Goal: Task Accomplishment & Management: Complete application form

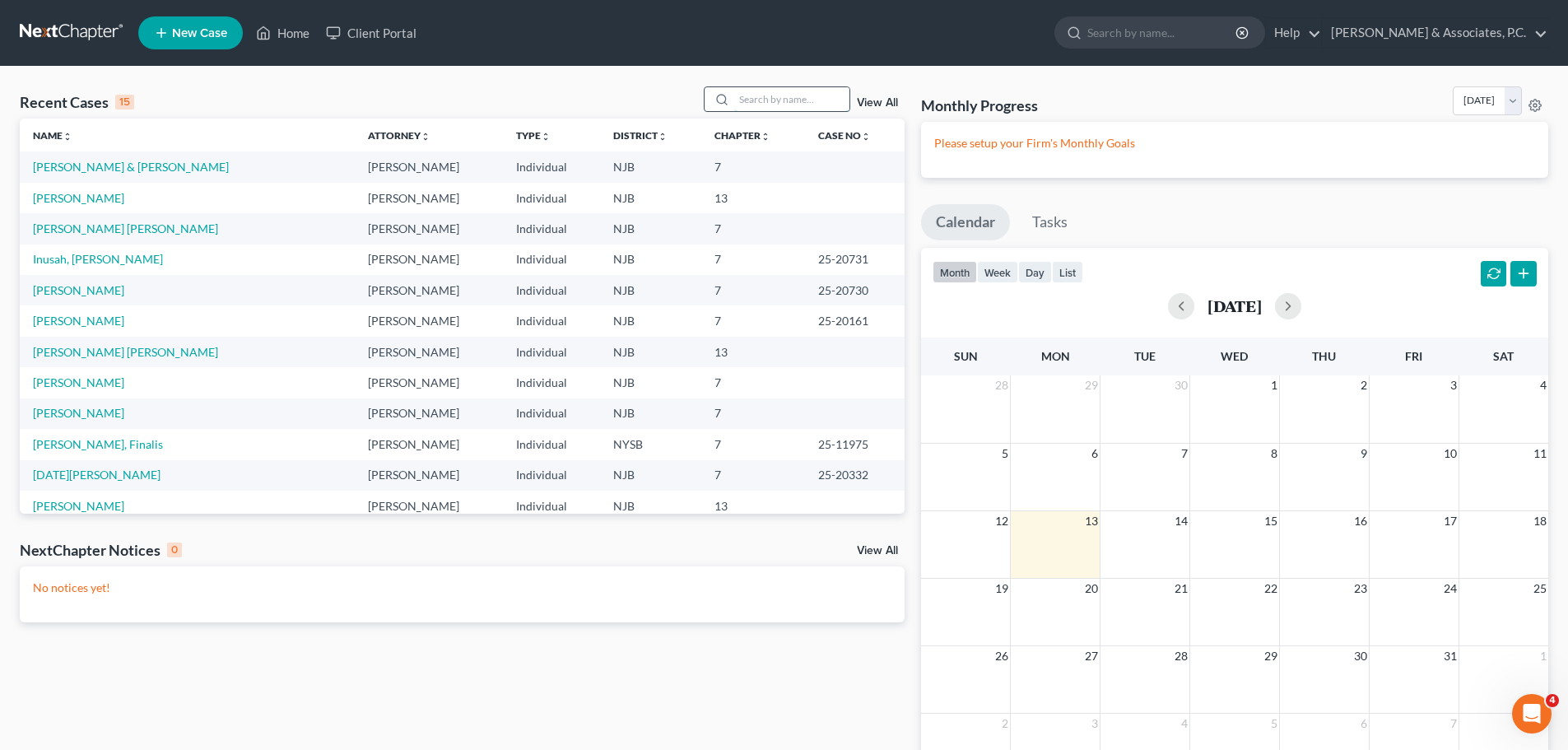
click at [801, 102] on input "search" at bounding box center [792, 99] width 115 height 24
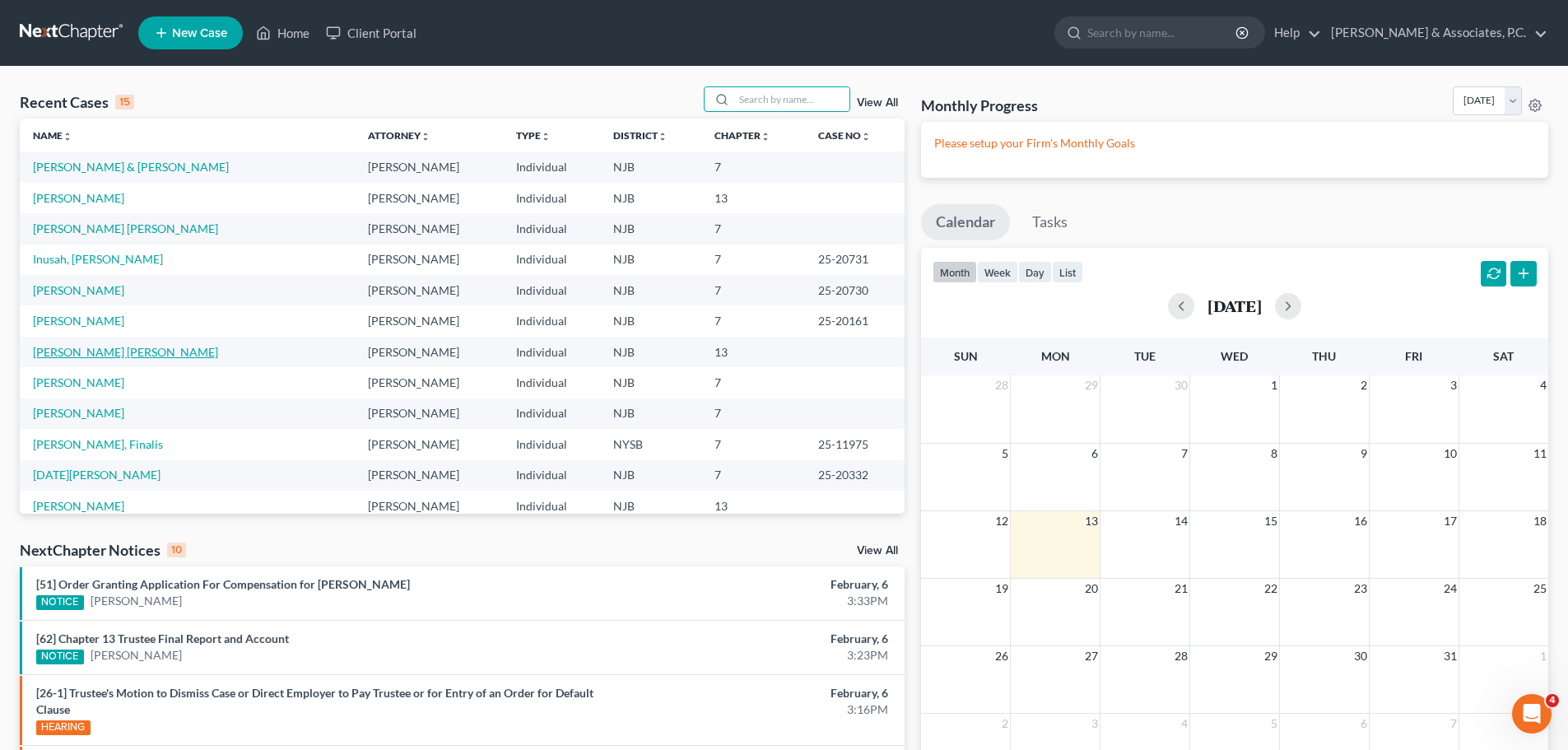
click at [139, 352] on link "[PERSON_NAME] [PERSON_NAME]" at bounding box center [125, 352] width 185 height 14
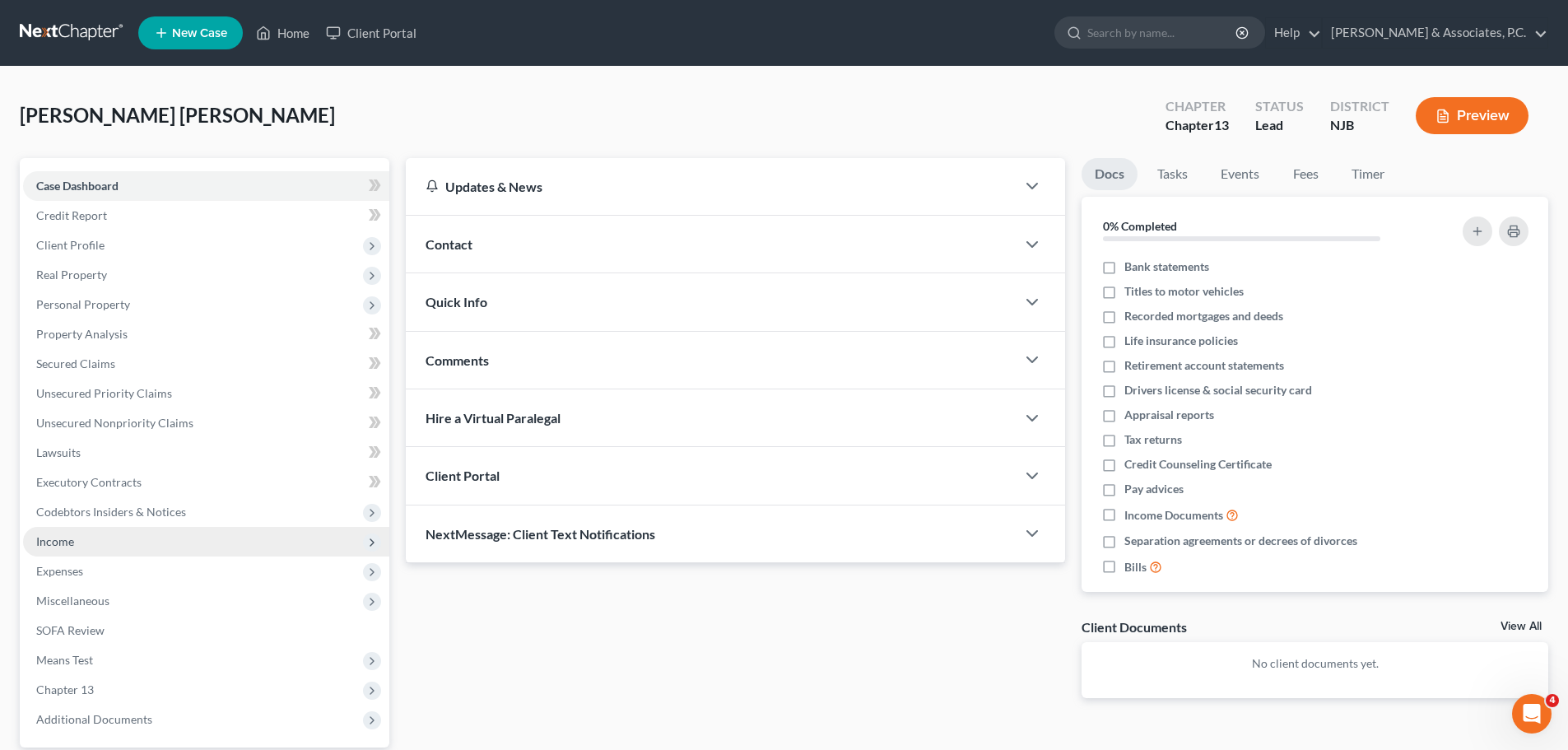
click at [60, 542] on span "Income" at bounding box center [55, 541] width 38 height 14
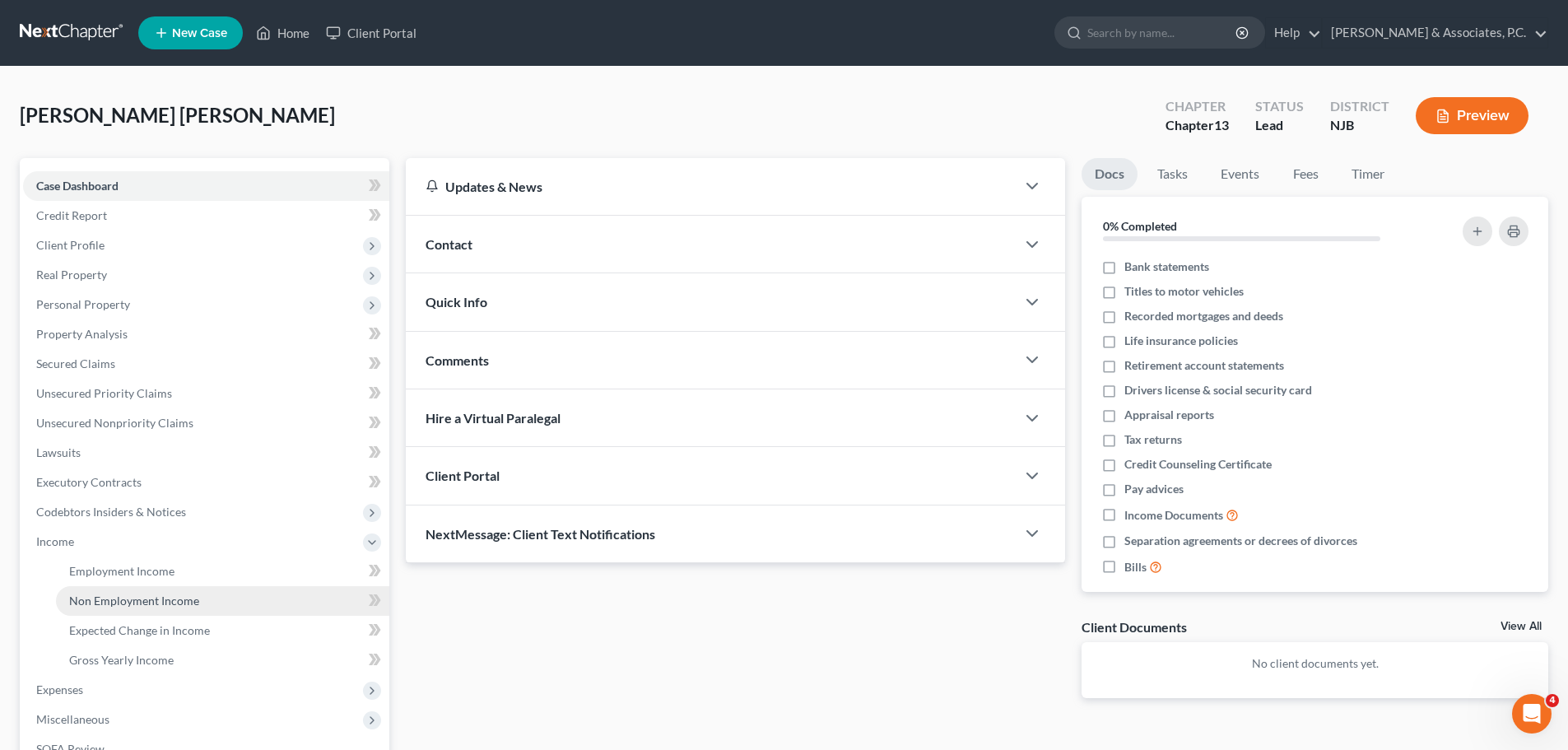
click at [167, 606] on span "Non Employment Income" at bounding box center [134, 601] width 130 height 14
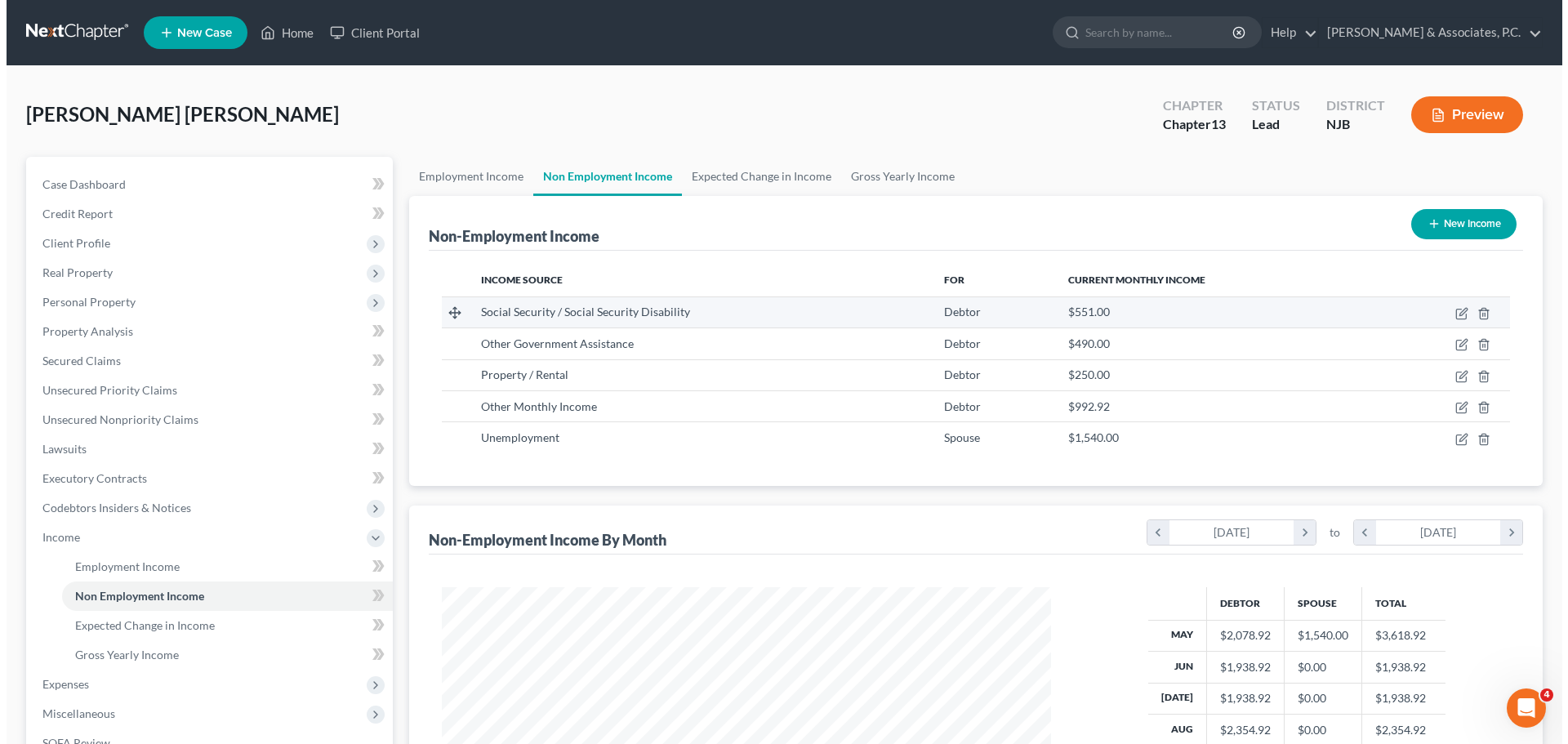
scroll to position [304, 642]
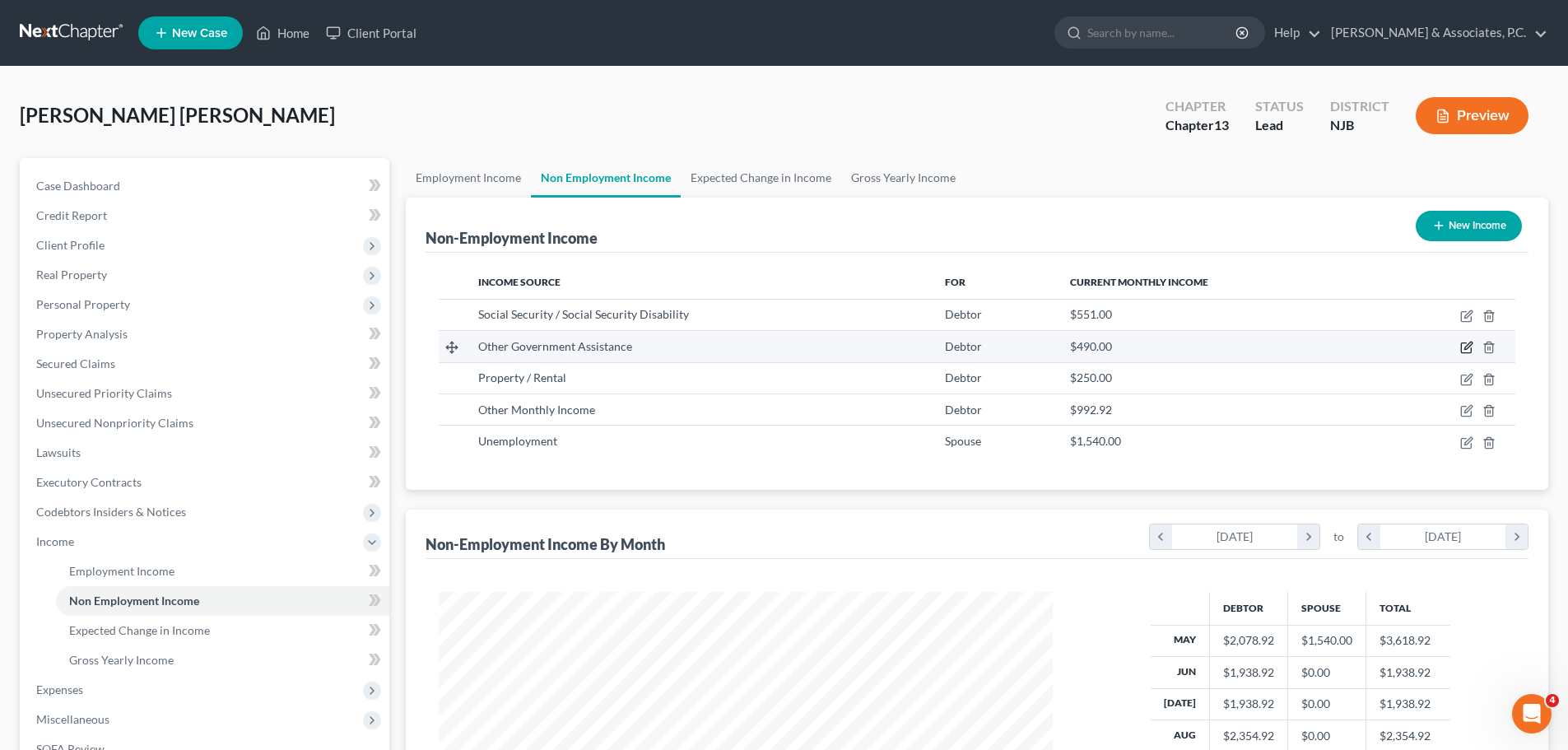
click at [1465, 348] on icon "button" at bounding box center [1467, 347] width 13 height 13
select select "5"
select select "0"
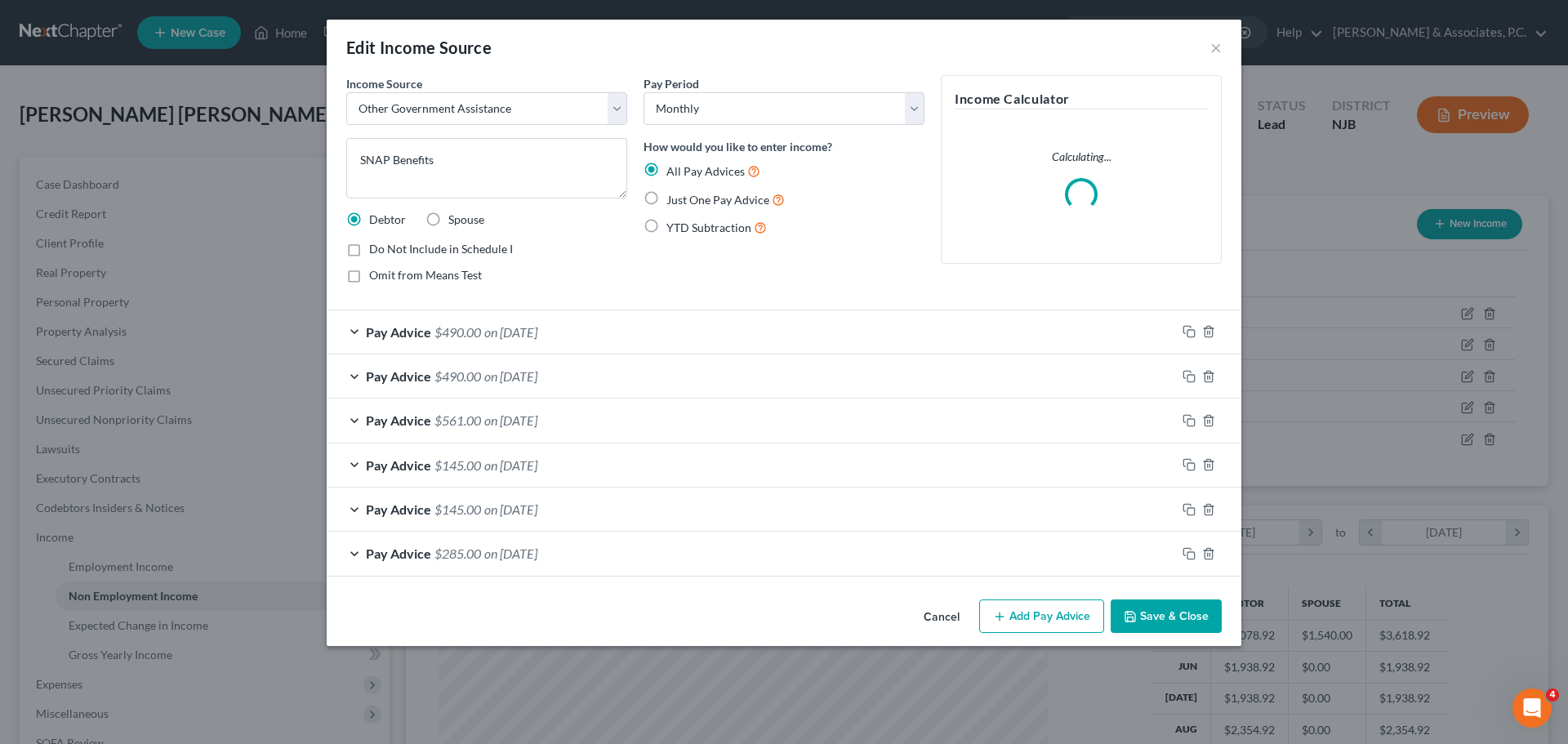
scroll to position [307, 648]
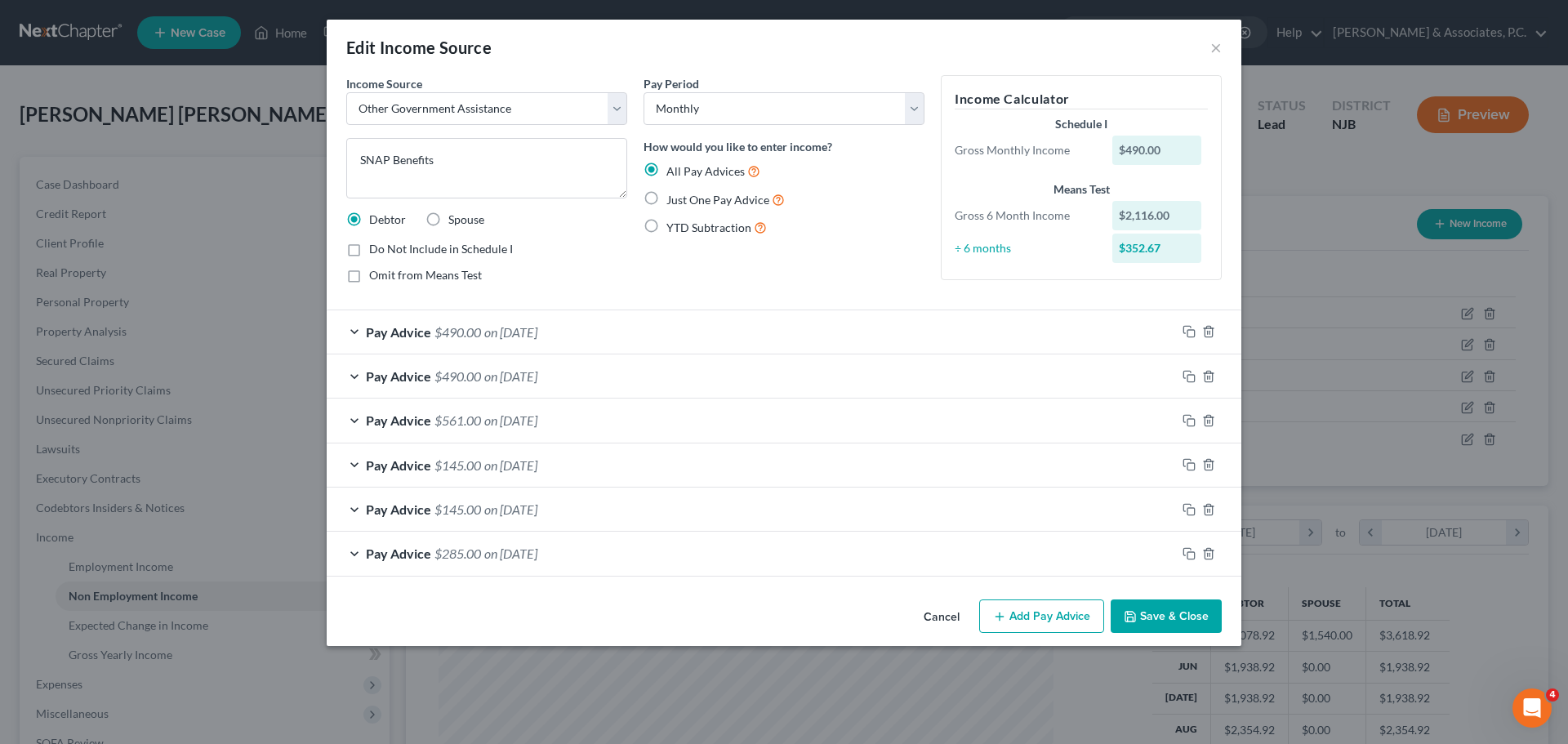
click at [645, 331] on div "Pay Advice $490.00 on [DATE]" at bounding box center [751, 332] width 849 height 43
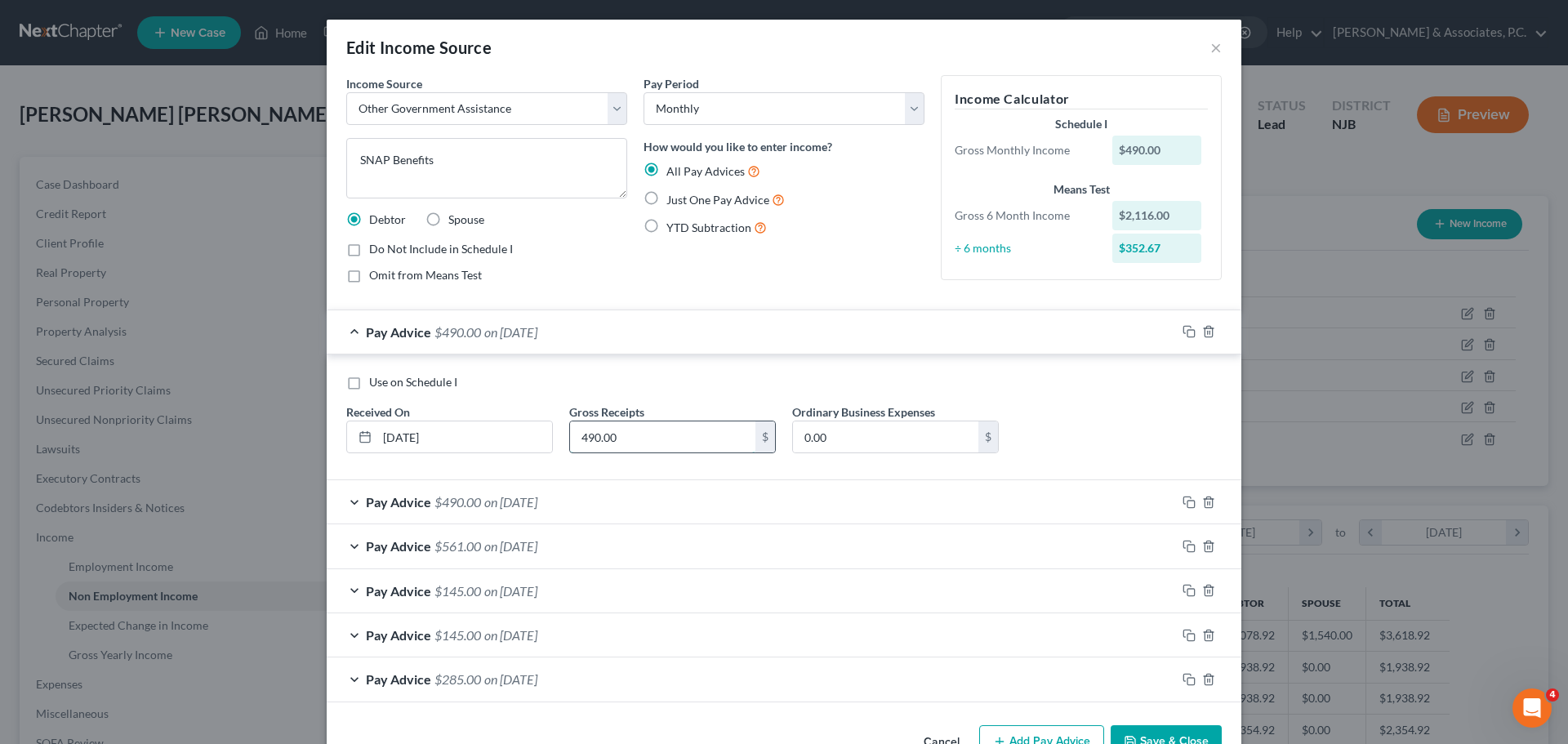
click at [645, 437] on input "490.00" at bounding box center [662, 436] width 185 height 31
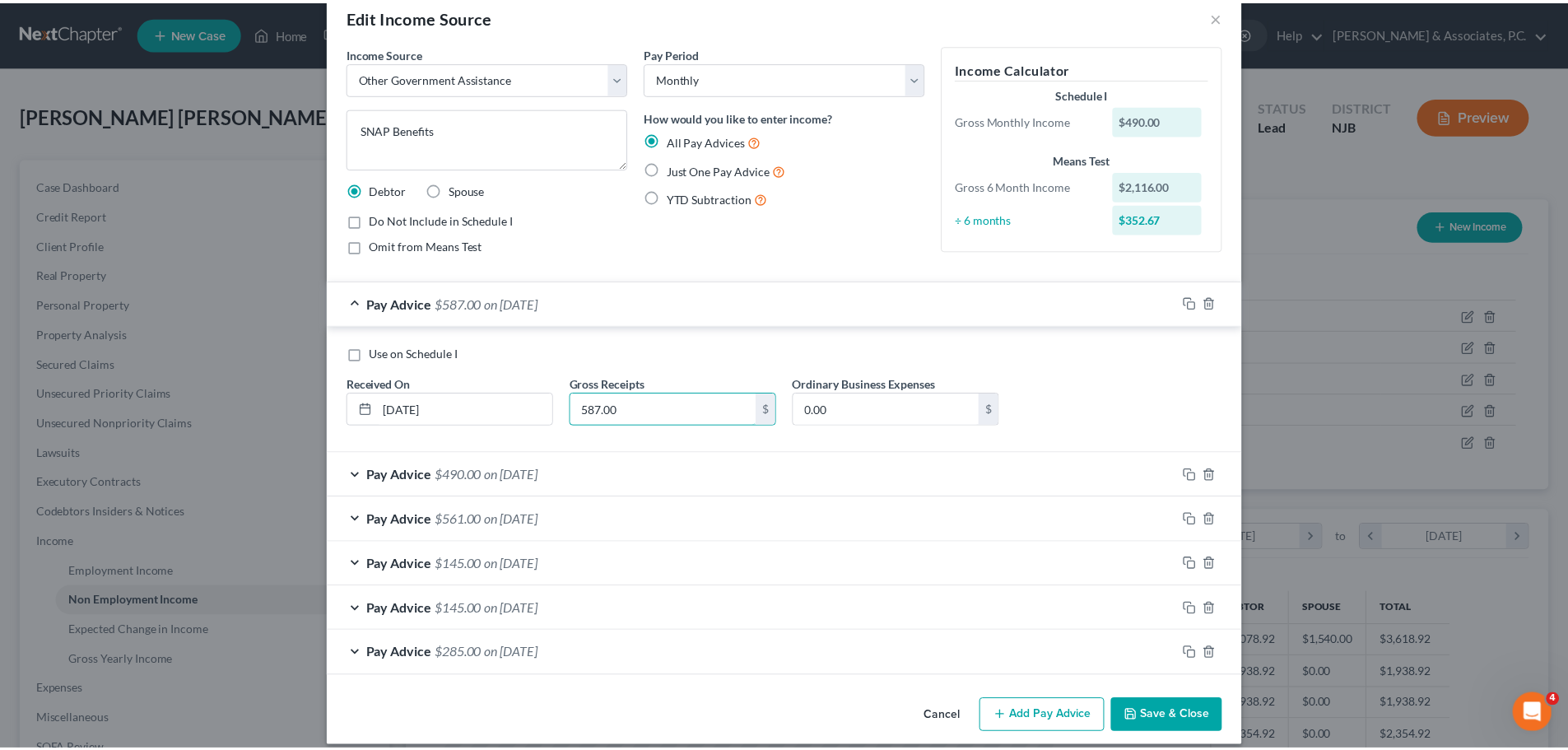
scroll to position [48, 0]
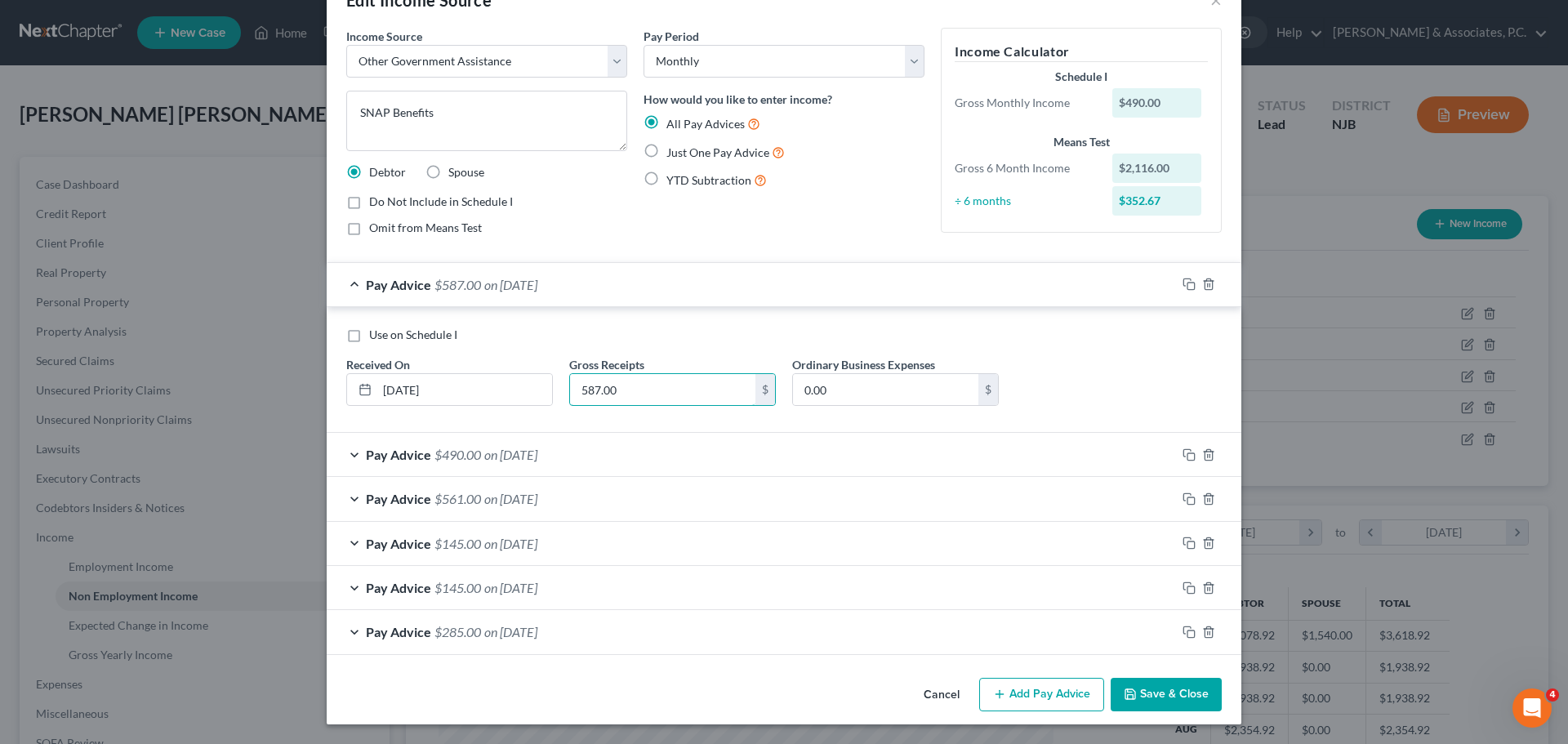
type input "587.00"
click at [1149, 692] on button "Save & Close" at bounding box center [1166, 695] width 111 height 34
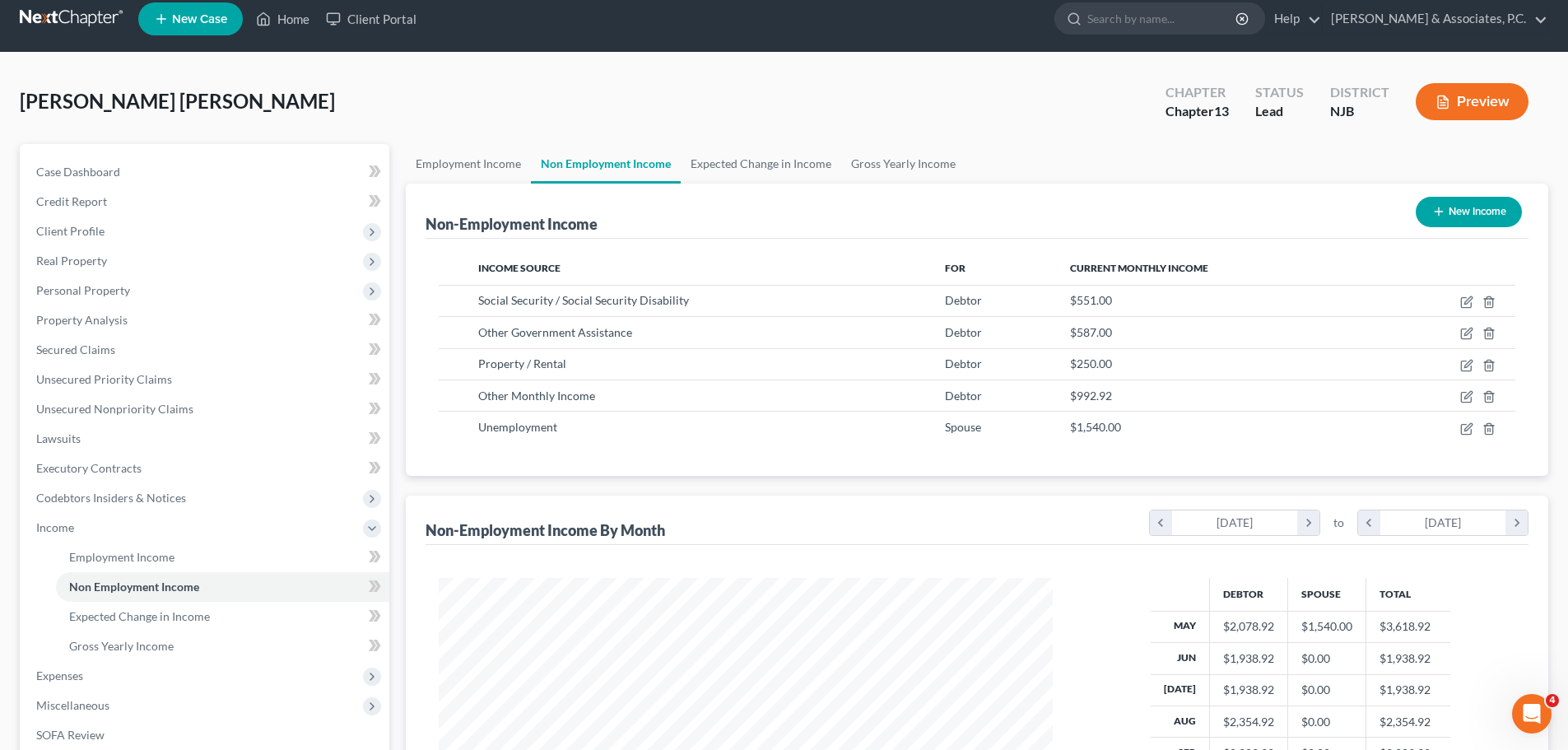
scroll to position [0, 0]
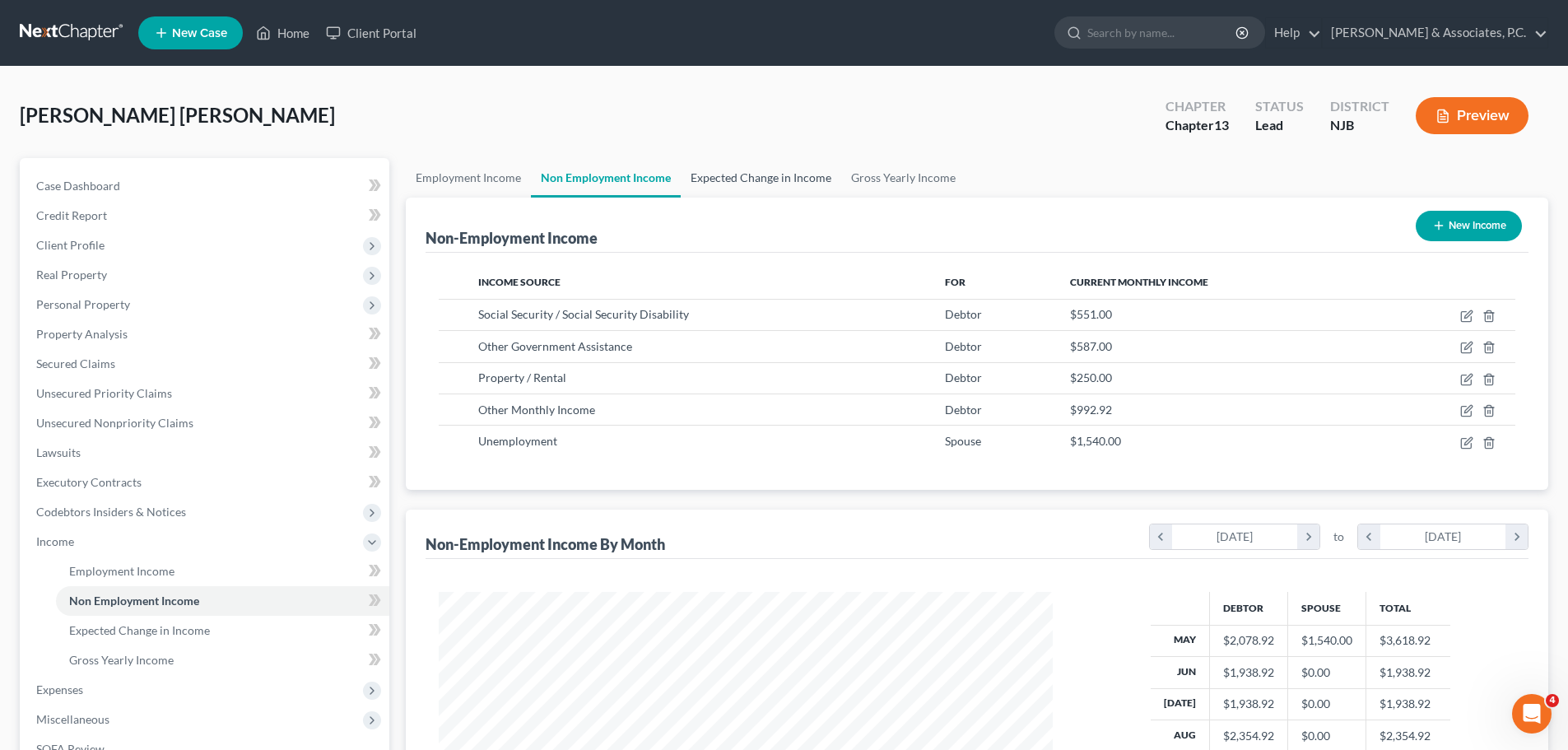
click at [735, 174] on link "Expected Change in Income" at bounding box center [761, 178] width 161 height 40
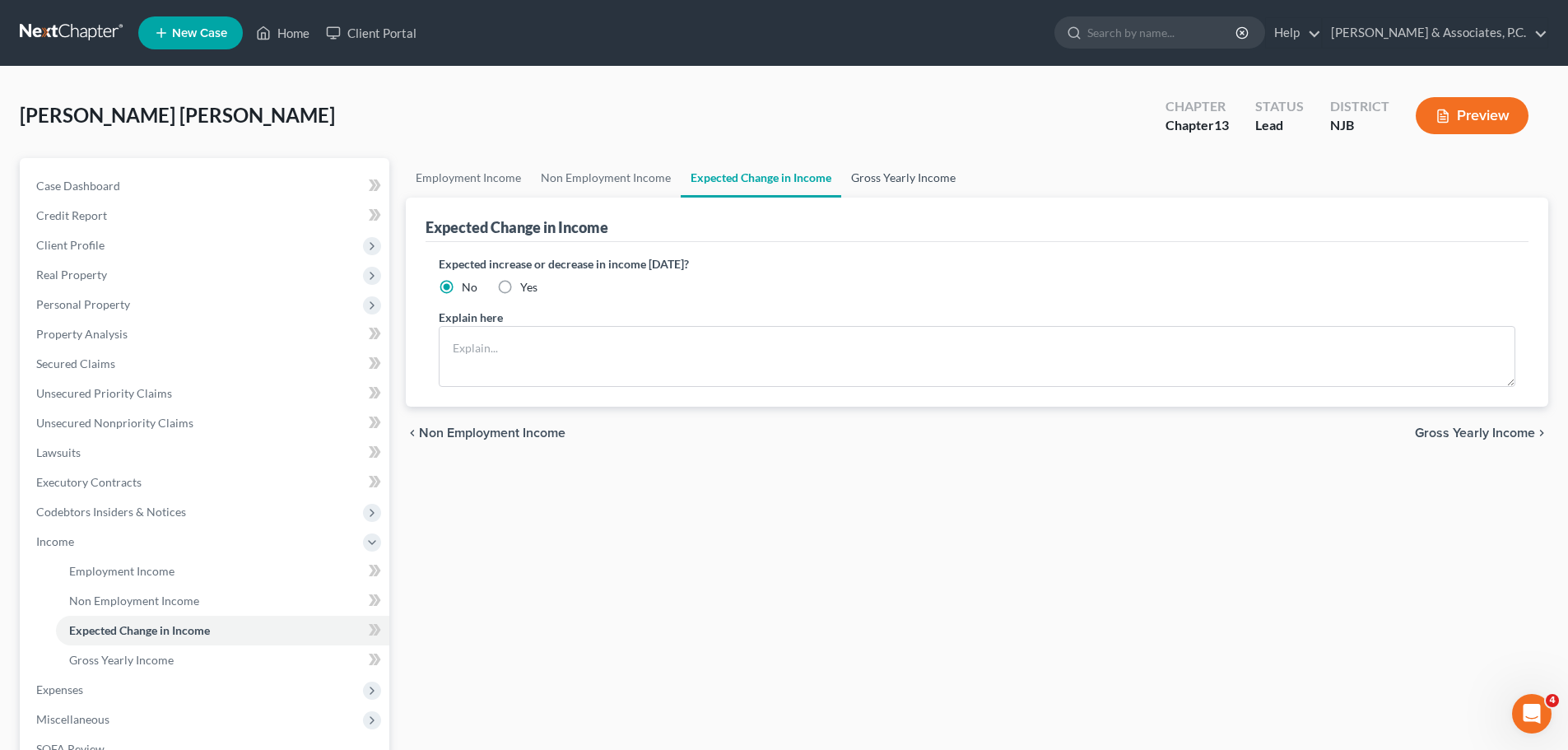
click at [884, 177] on link "Gross Yearly Income" at bounding box center [903, 178] width 125 height 40
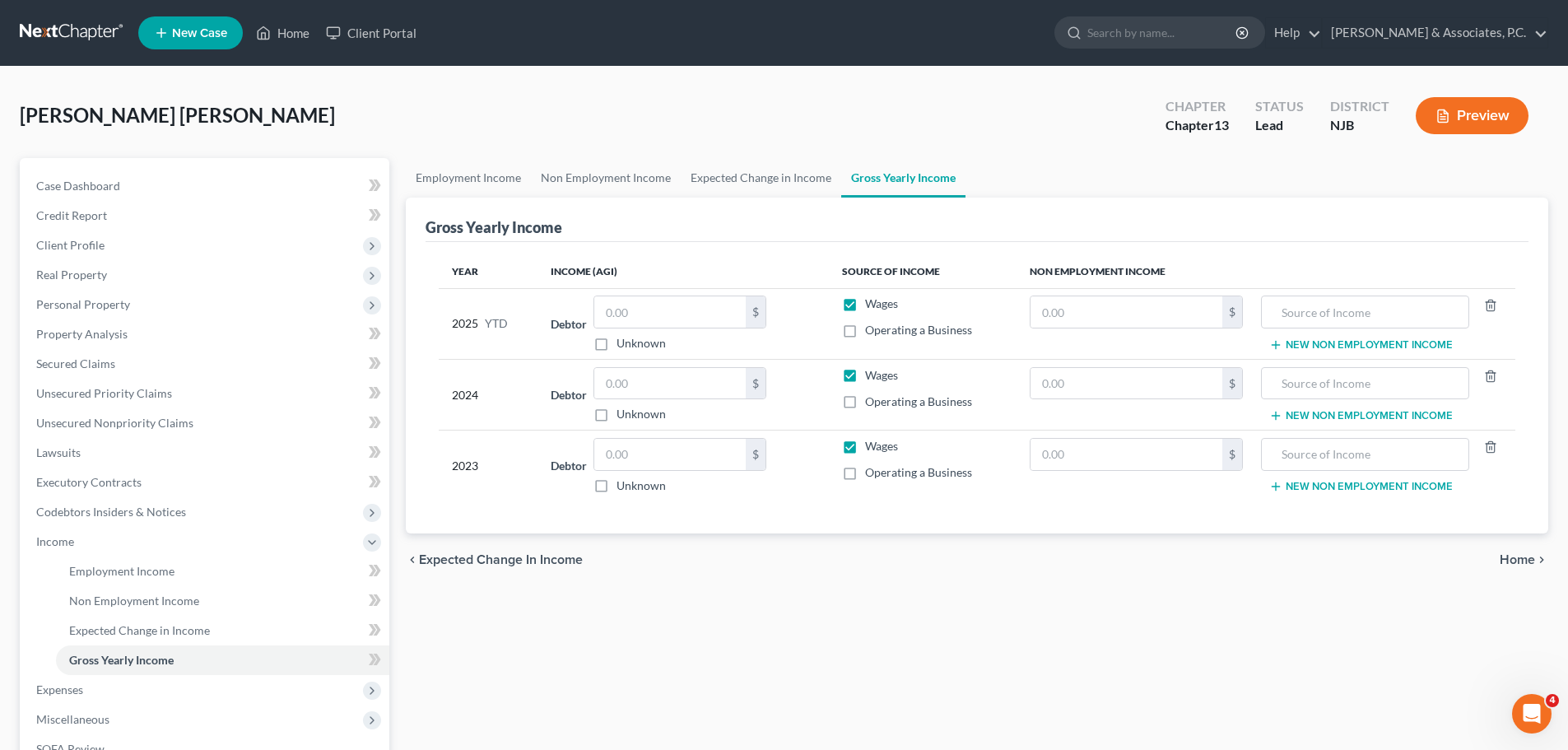
click at [1514, 554] on span "Home" at bounding box center [1518, 560] width 35 height 13
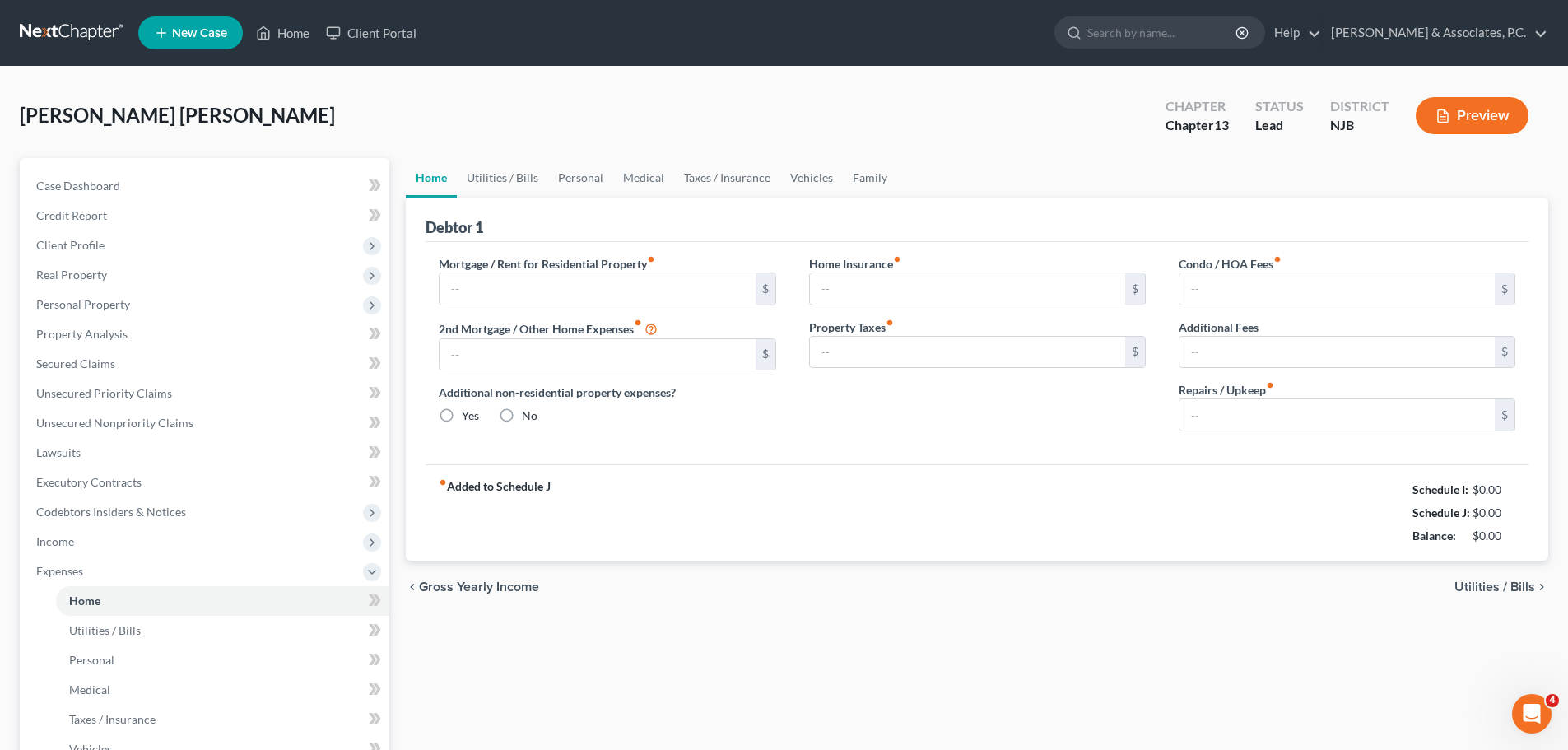
type input "0.00"
radio input "true"
type input "0.00"
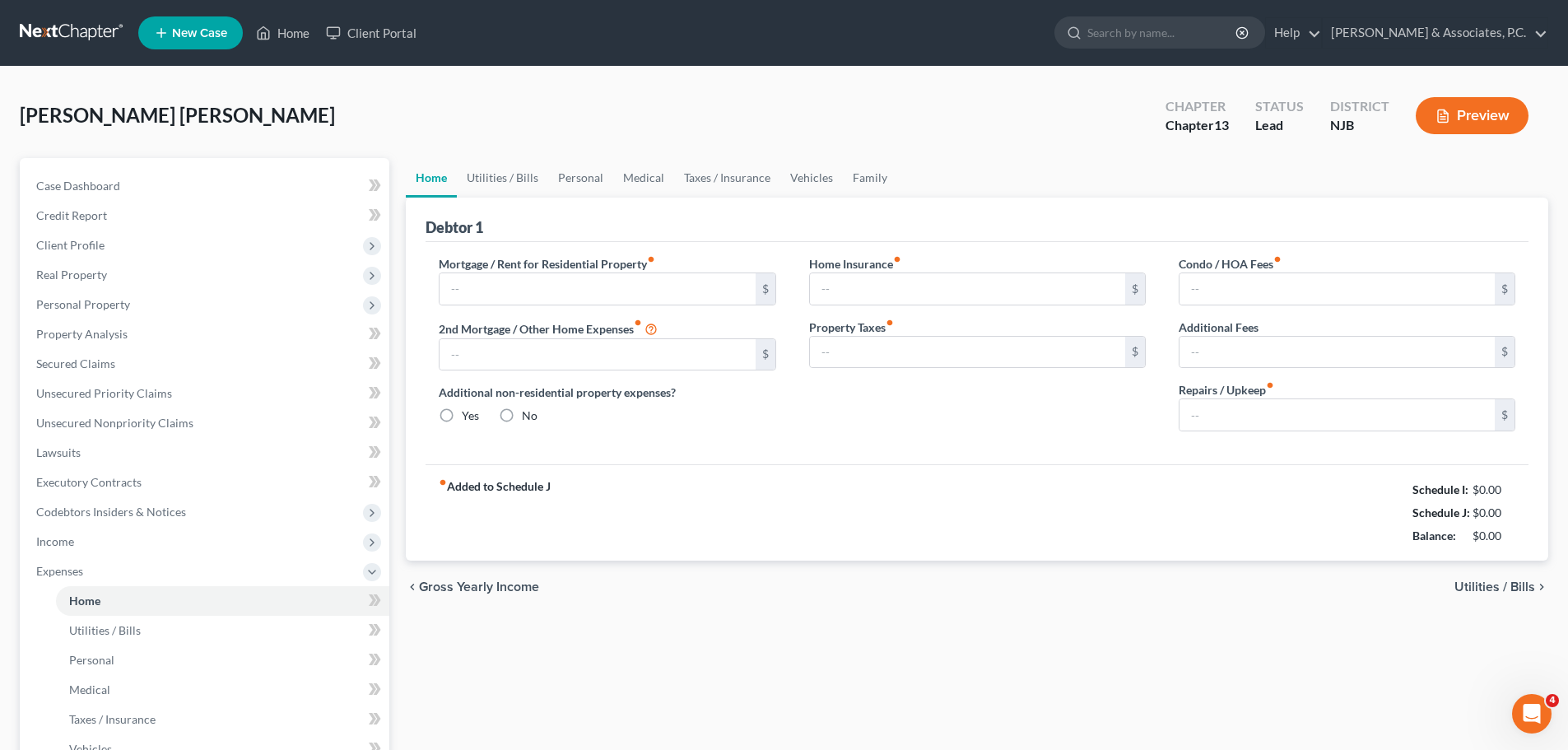
type input "0.00"
